Goal: Task Accomplishment & Management: Use online tool/utility

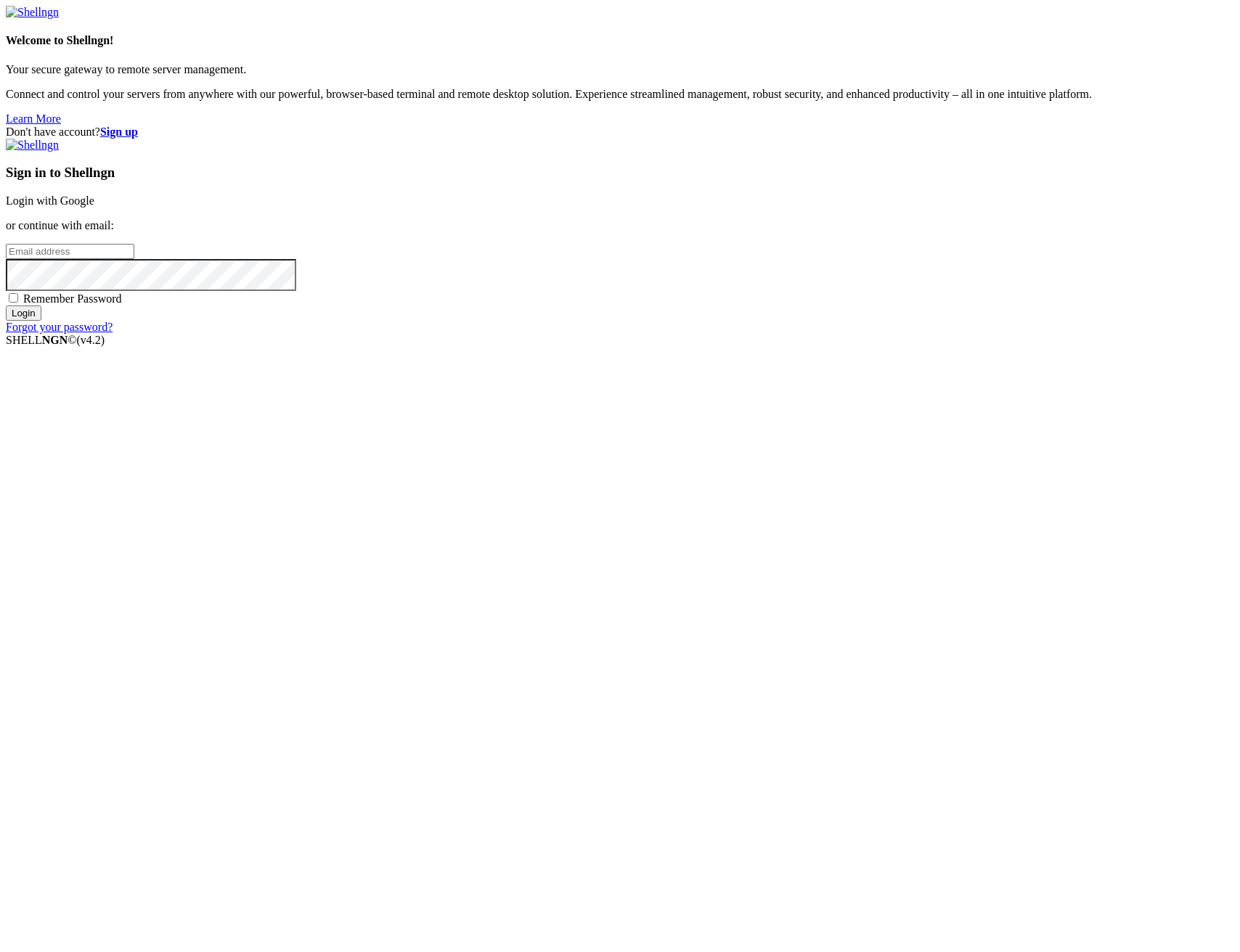
click at [134, 259] on input "email" at bounding box center [69, 251] width 128 height 16
type input "[PERSON_NAME][EMAIL_ADDRESS][DOMAIN_NAME]"
click at [6, 306] on input "Login" at bounding box center [24, 313] width 36 height 16
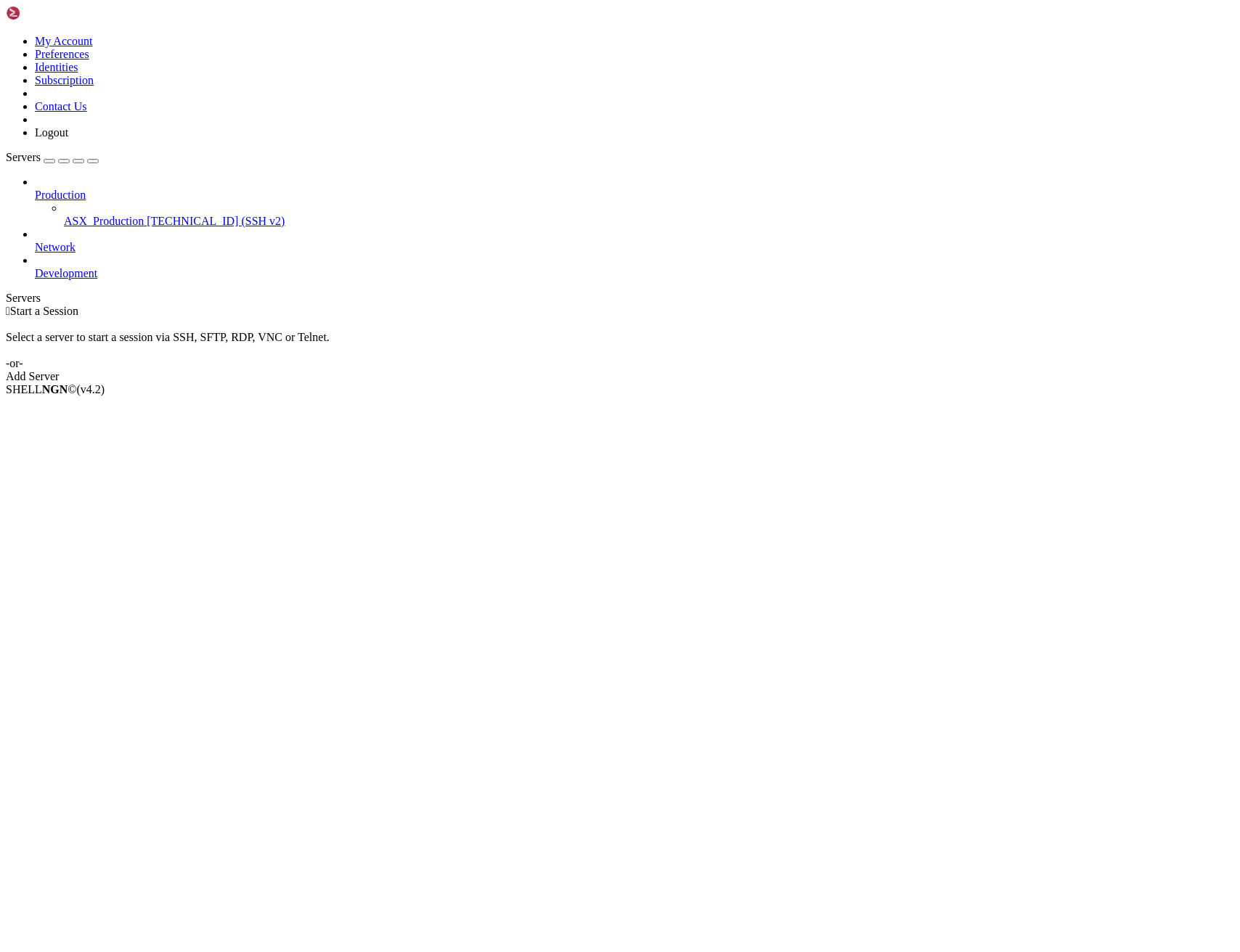
click at [146, 215] on span "[TECHNICAL_ID] (SSH v2)" at bounding box center [215, 221] width 138 height 12
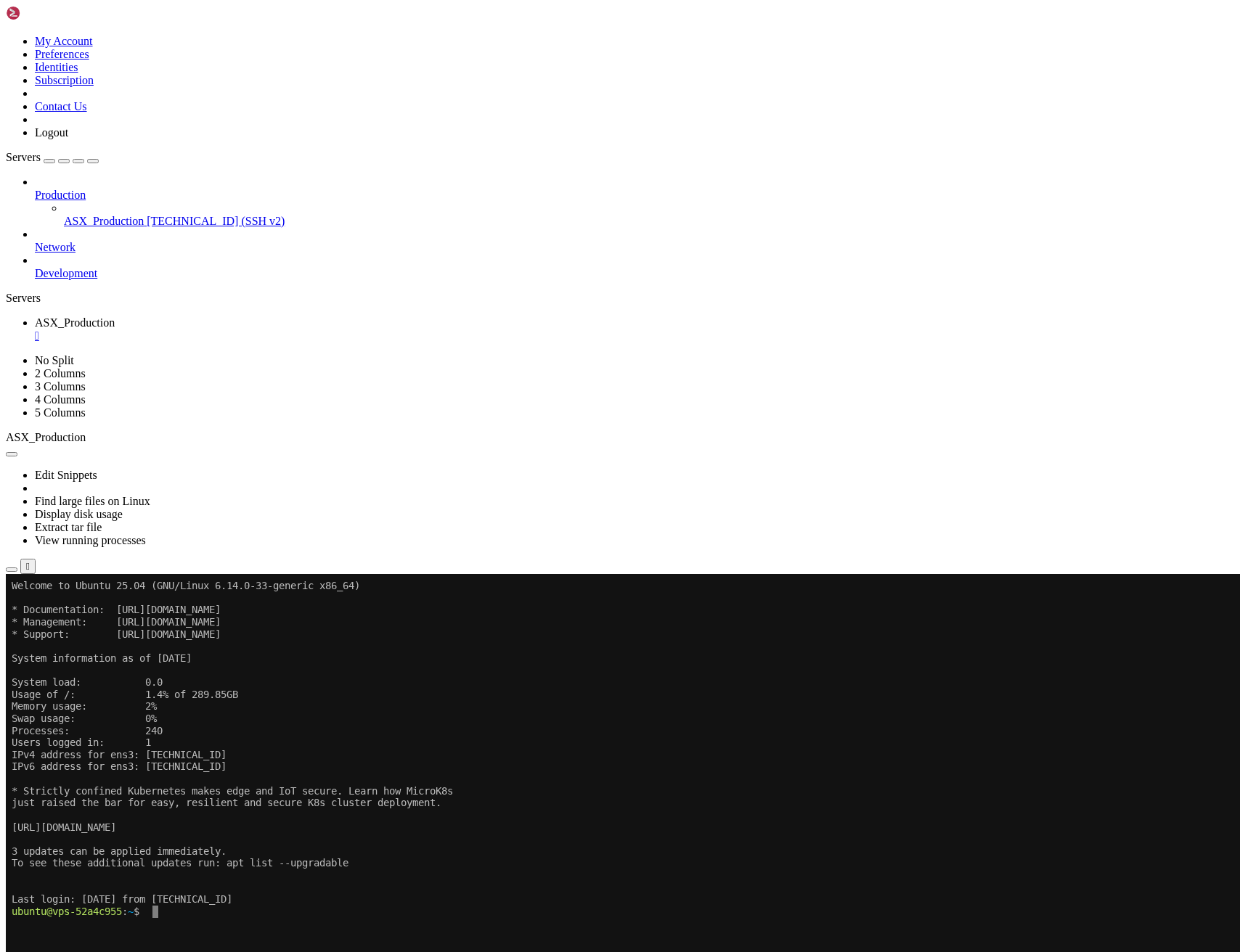
click at [103, 215] on span "ASX_Production" at bounding box center [104, 221] width 80 height 12
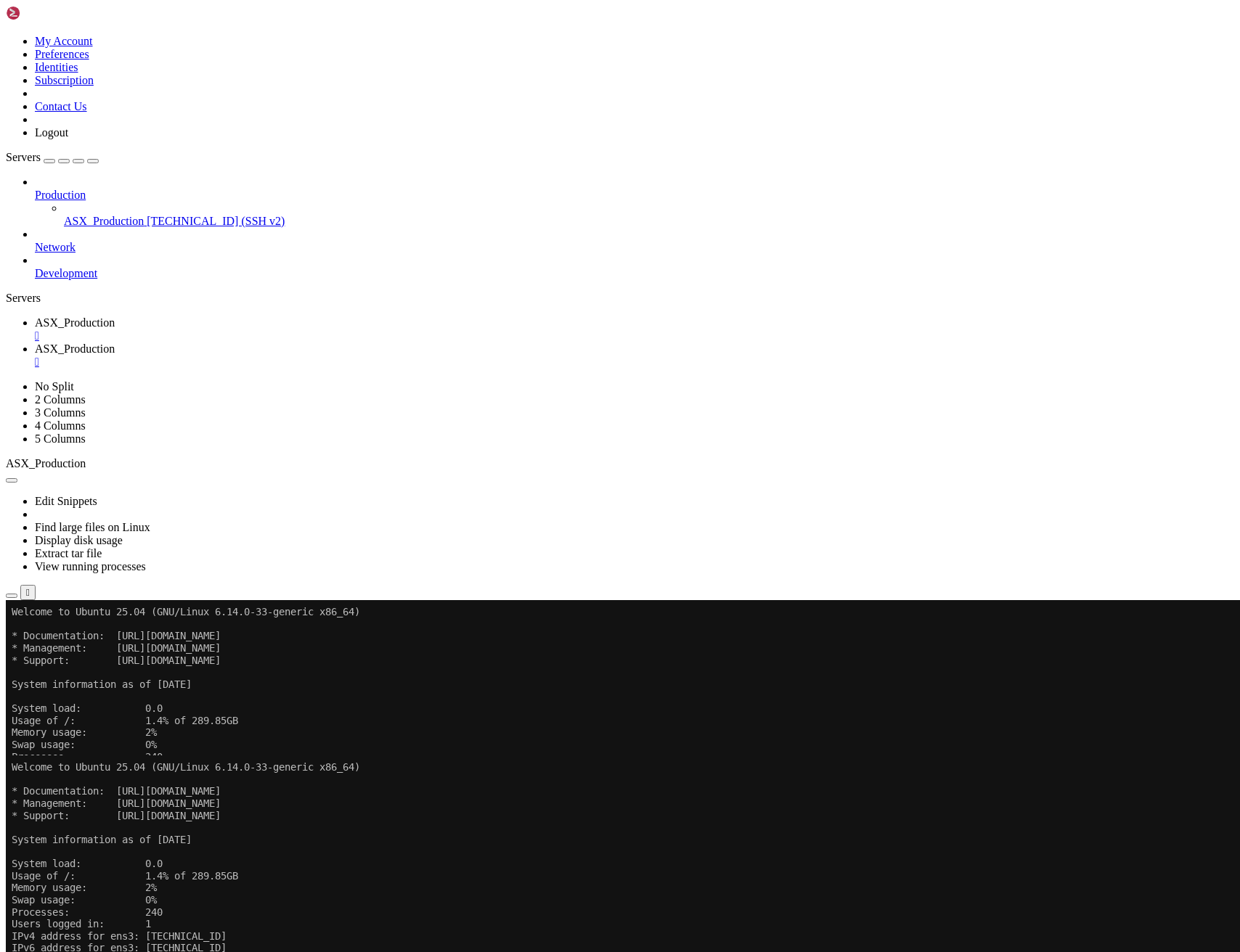
click at [11, 751] on icon "button" at bounding box center [11, 751] width 0 height 0
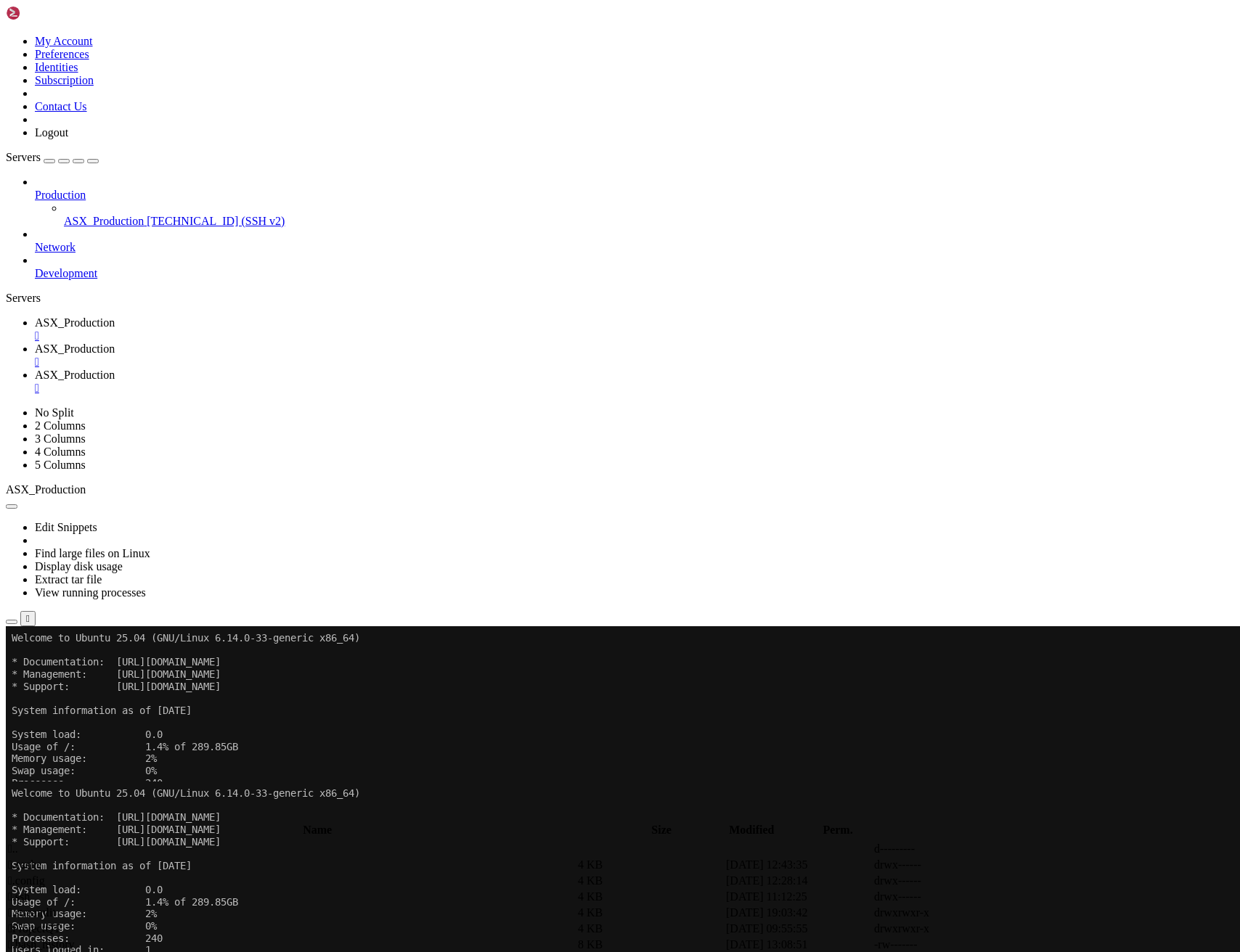
click at [61, 923] on span " ProjectQT" at bounding box center [34, 928] width 53 height 12
type input "/home/ubuntu/ProjectQT"
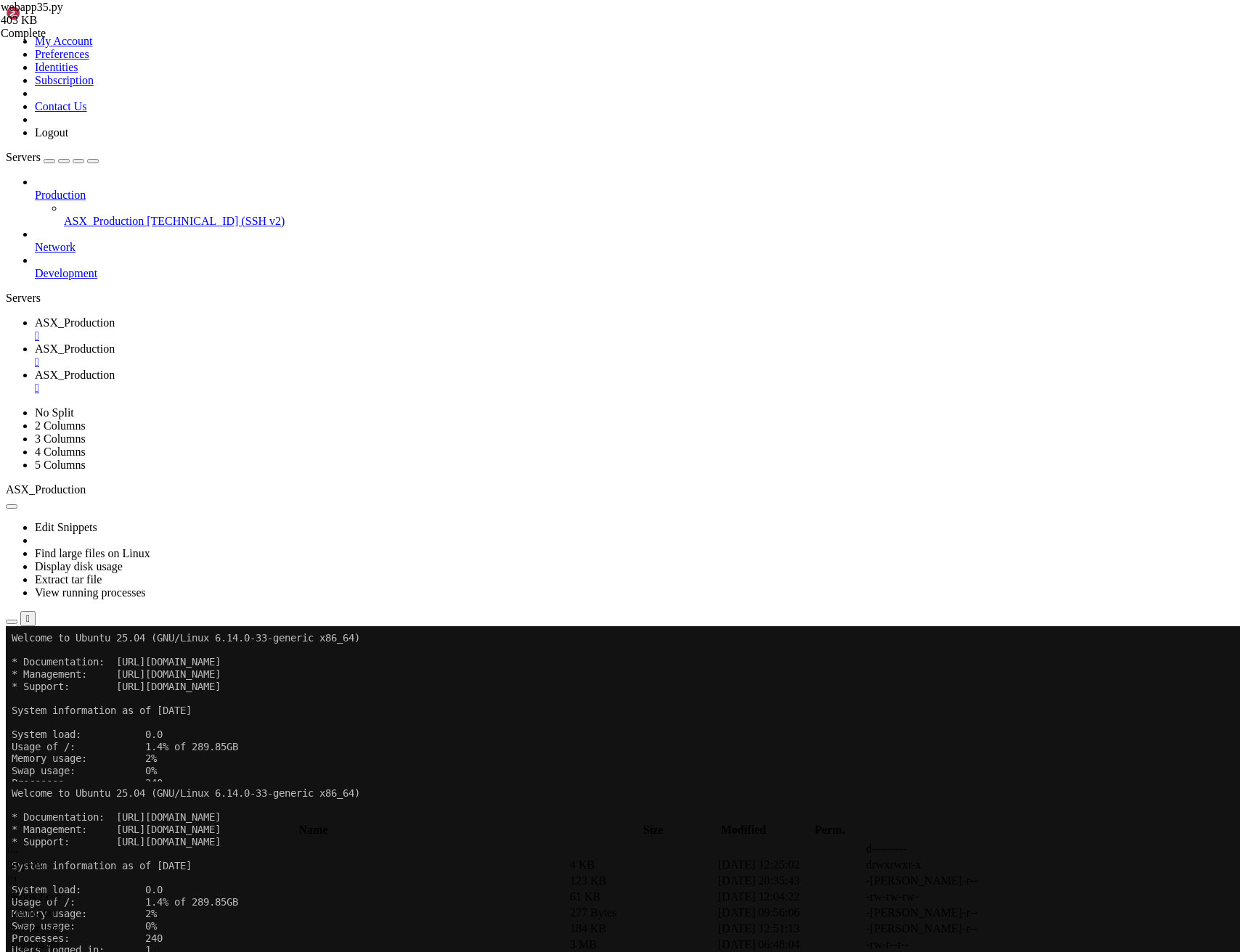
click at [114, 342] on span "ASX_Production" at bounding box center [75, 348] width 80 height 12
